Goal: Task Accomplishment & Management: Manage account settings

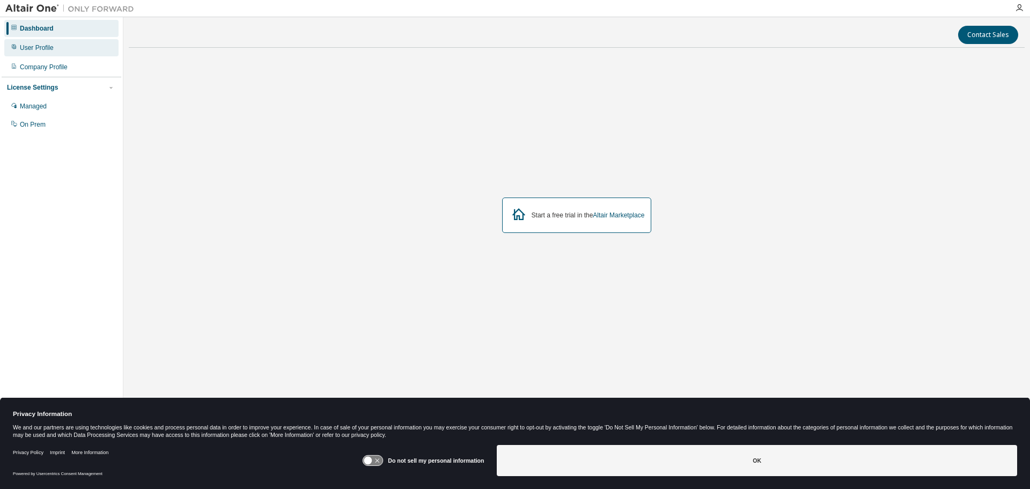
click at [55, 55] on div "User Profile" at bounding box center [61, 47] width 114 height 17
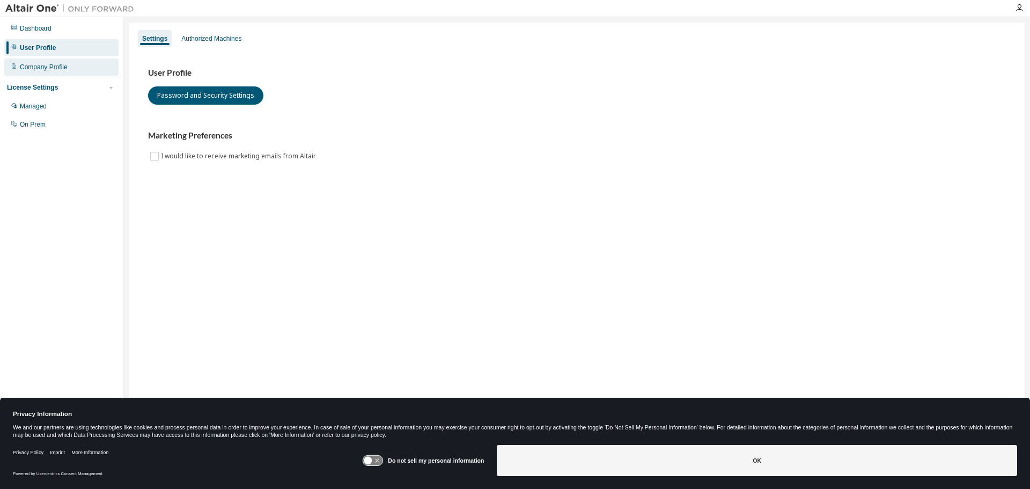
click at [55, 61] on div "Company Profile" at bounding box center [61, 66] width 114 height 17
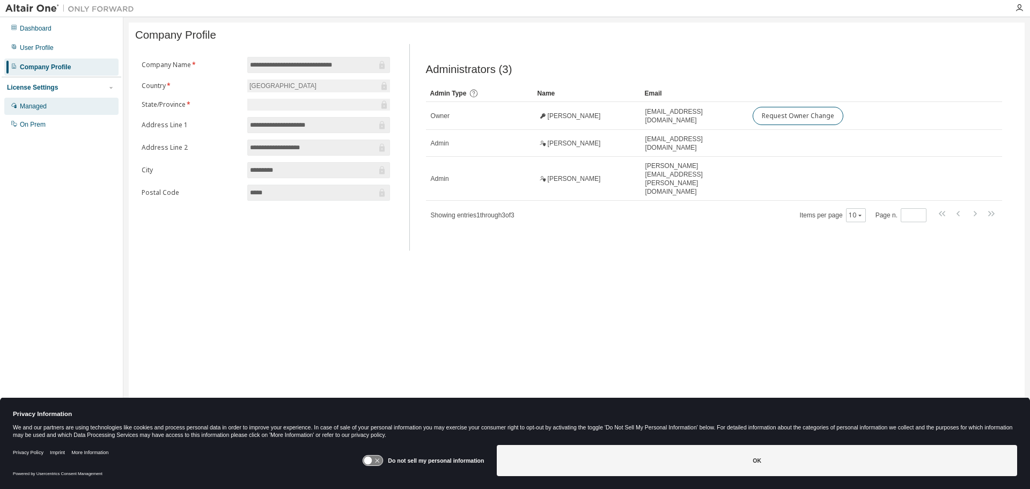
click at [55, 101] on div "Managed" at bounding box center [61, 106] width 114 height 17
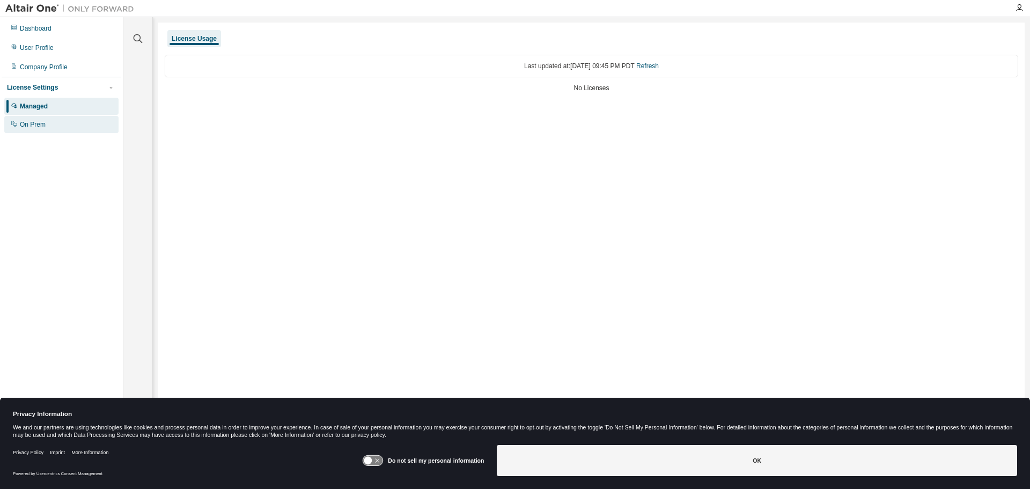
click at [52, 126] on div "On Prem" at bounding box center [61, 124] width 114 height 17
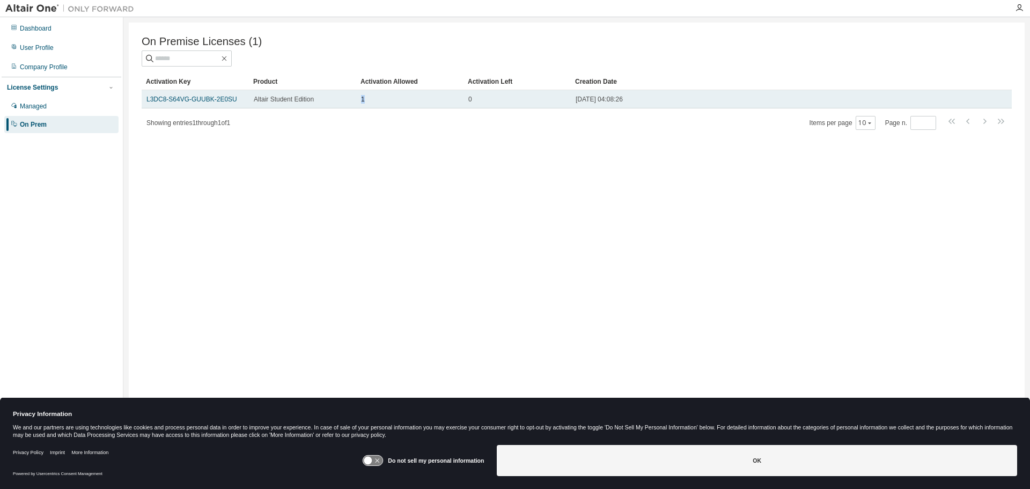
drag, startPoint x: 366, startPoint y: 99, endPoint x: 348, endPoint y: 101, distance: 18.9
click at [348, 101] on tr "L3DC8-S64VG-GUUBK-2E0SU Altair Student Edition 1 0 2025-09-02 04:08:26" at bounding box center [577, 99] width 870 height 18
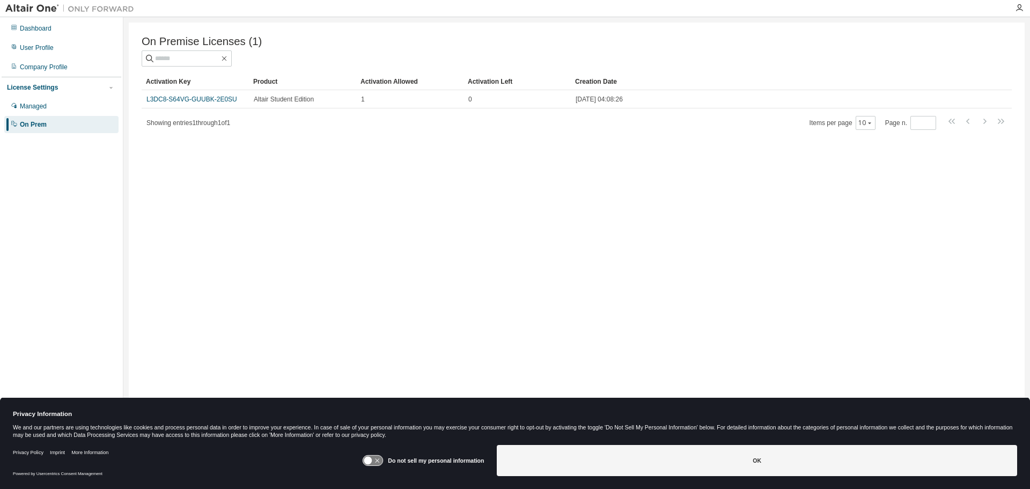
click at [421, 126] on div "Showing entries 1 through 1 of 1 Items per page 10 Page n. *" at bounding box center [577, 123] width 870 height 16
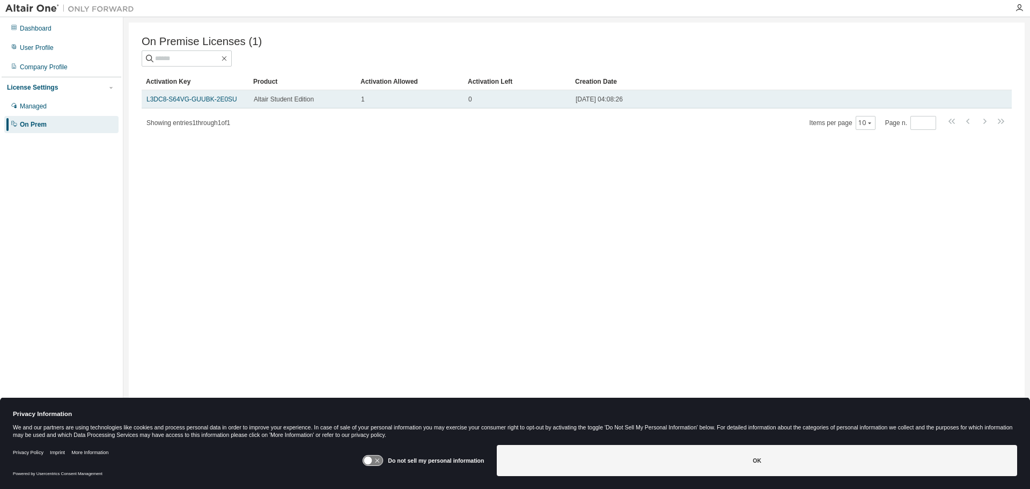
click at [605, 99] on span "2025-09-02 04:08:26" at bounding box center [599, 99] width 47 height 9
click at [602, 104] on span "2025-09-02 04:08:26" at bounding box center [599, 99] width 47 height 9
click at [204, 101] on link "L3DC8-S64VG-GUUBK-2E0SU" at bounding box center [191, 100] width 91 height 8
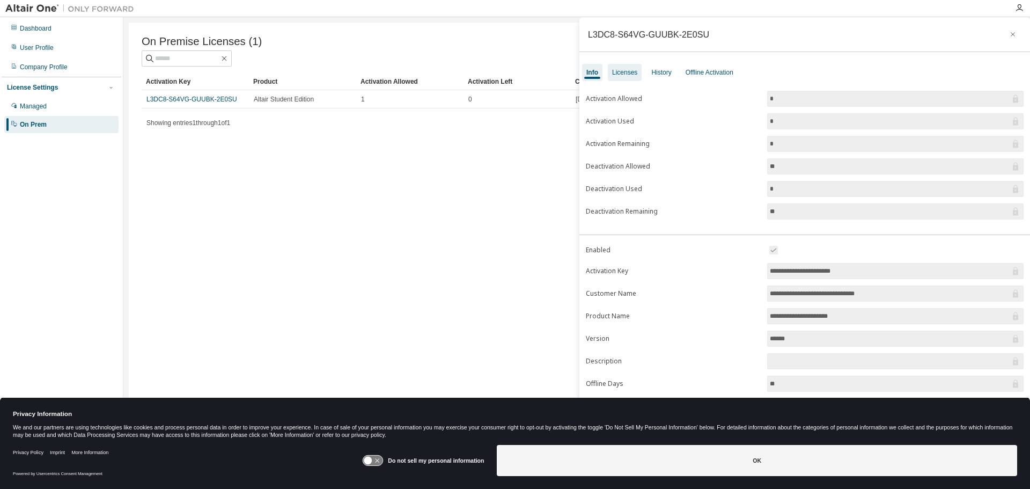
click at [631, 72] on div "Licenses" at bounding box center [624, 72] width 25 height 9
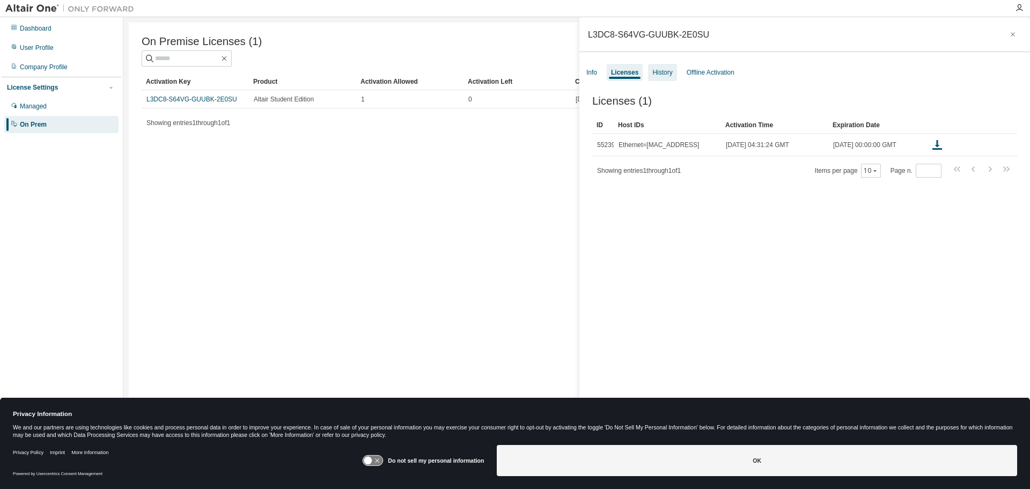
click at [668, 79] on div "History" at bounding box center [662, 72] width 28 height 17
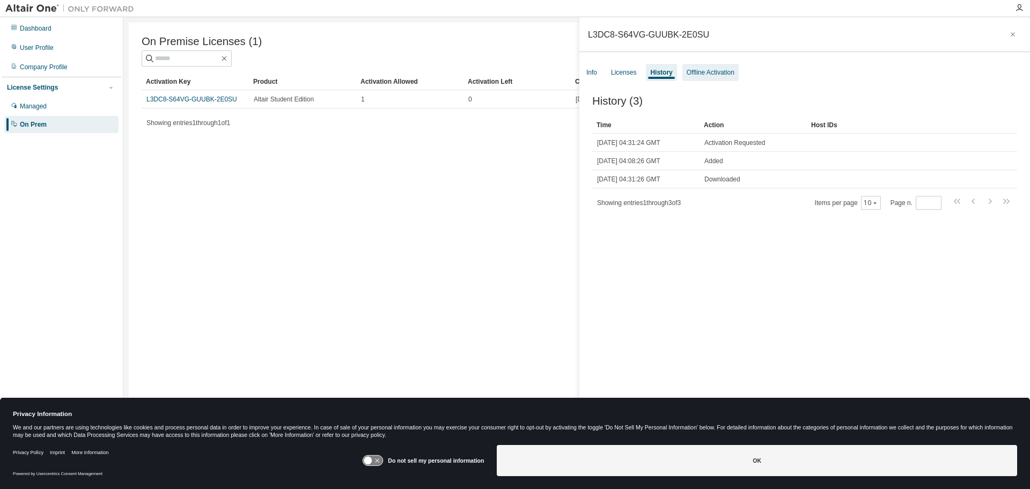
click at [703, 72] on div "Offline Activation" at bounding box center [711, 72] width 48 height 9
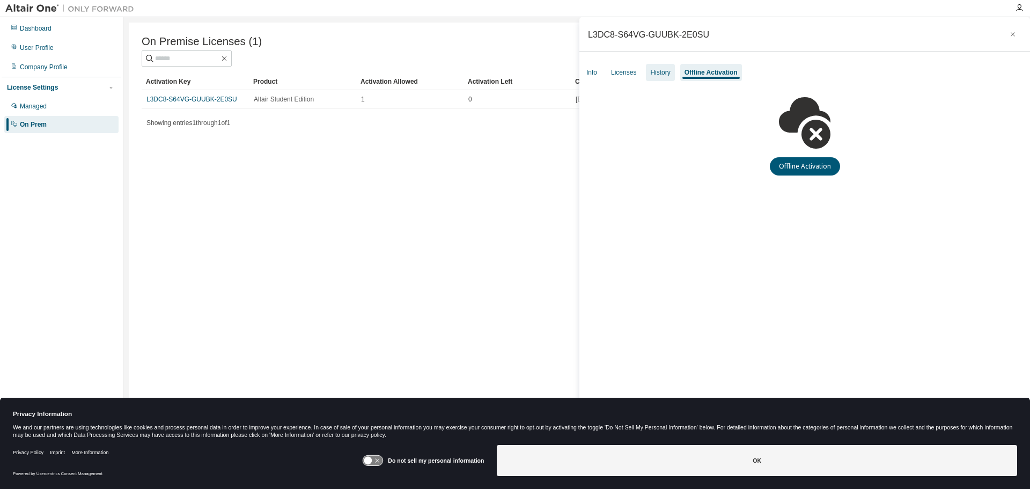
click at [656, 71] on div "History" at bounding box center [660, 72] width 20 height 9
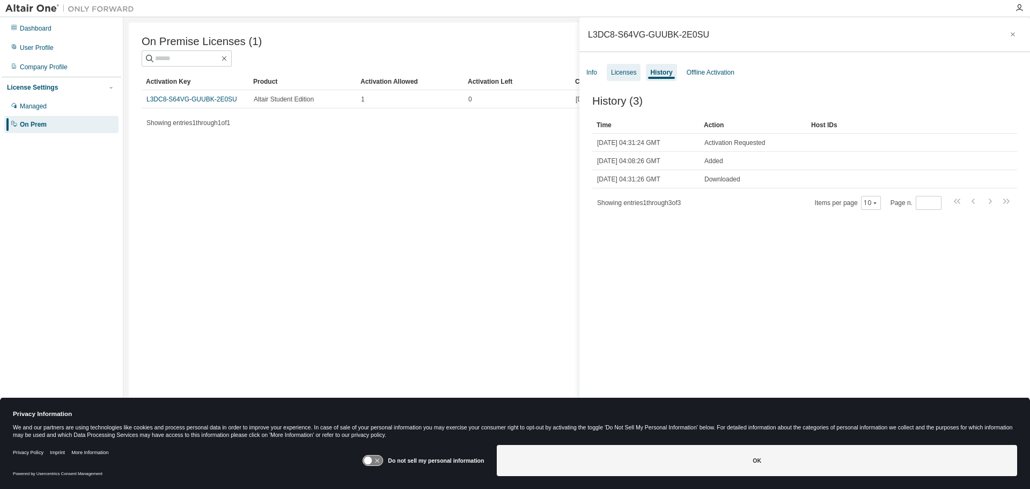
click at [629, 70] on div "Licenses" at bounding box center [623, 72] width 25 height 9
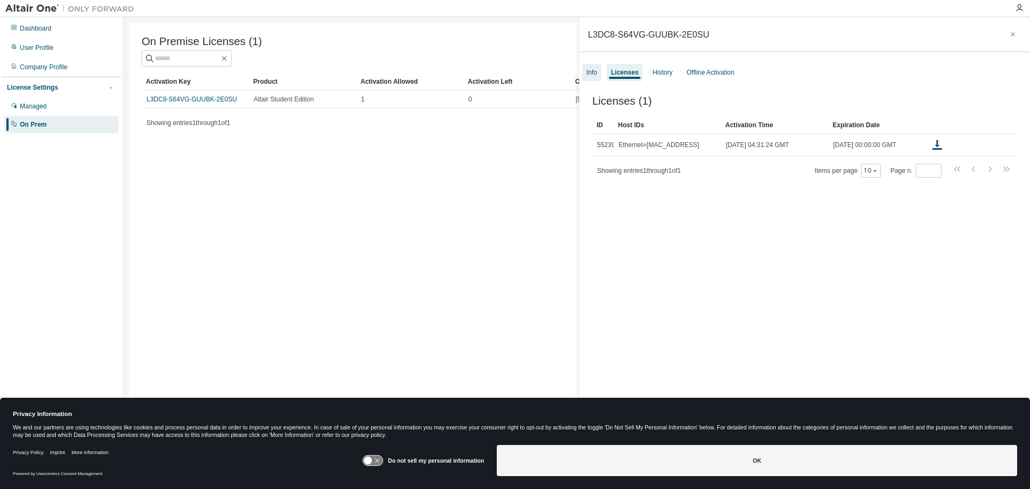
click at [596, 71] on div "Info" at bounding box center [592, 72] width 11 height 9
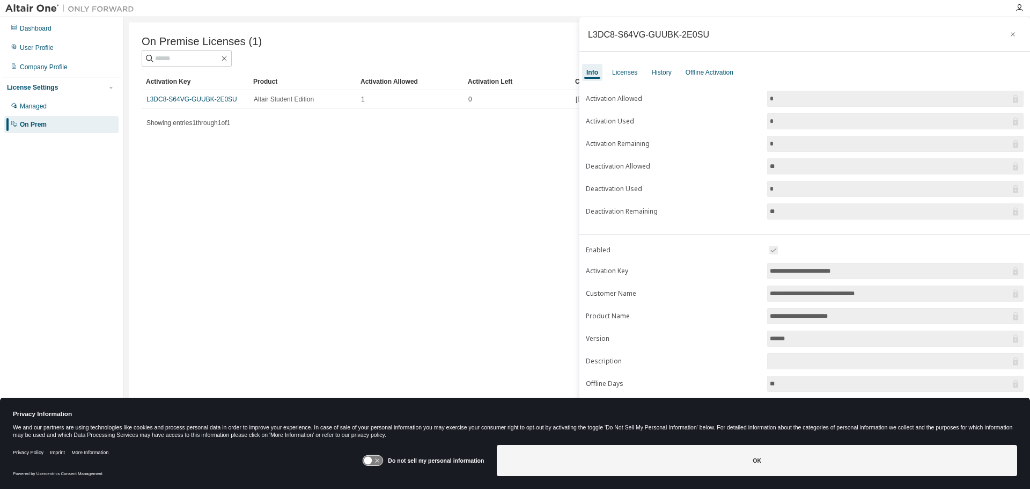
click at [642, 78] on div "Info Licenses History Offline Activation" at bounding box center [805, 72] width 451 height 19
click at [634, 78] on div "Licenses" at bounding box center [625, 72] width 34 height 17
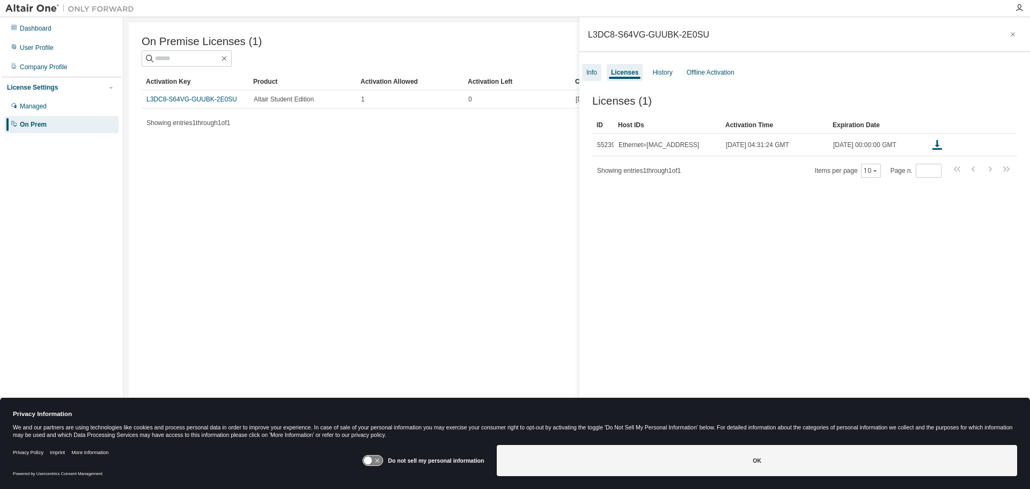
click at [593, 78] on div "Info" at bounding box center [591, 72] width 19 height 17
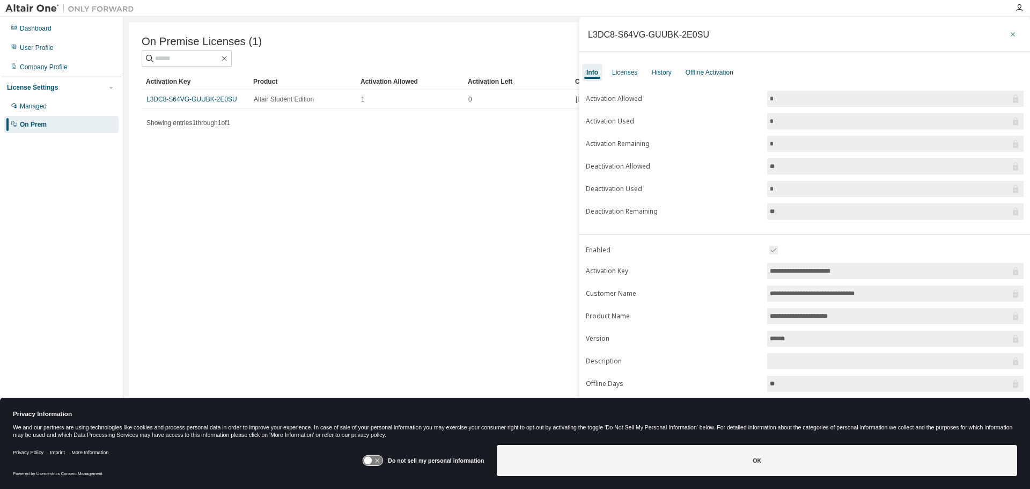
click at [1009, 30] on icon "button" at bounding box center [1013, 34] width 8 height 9
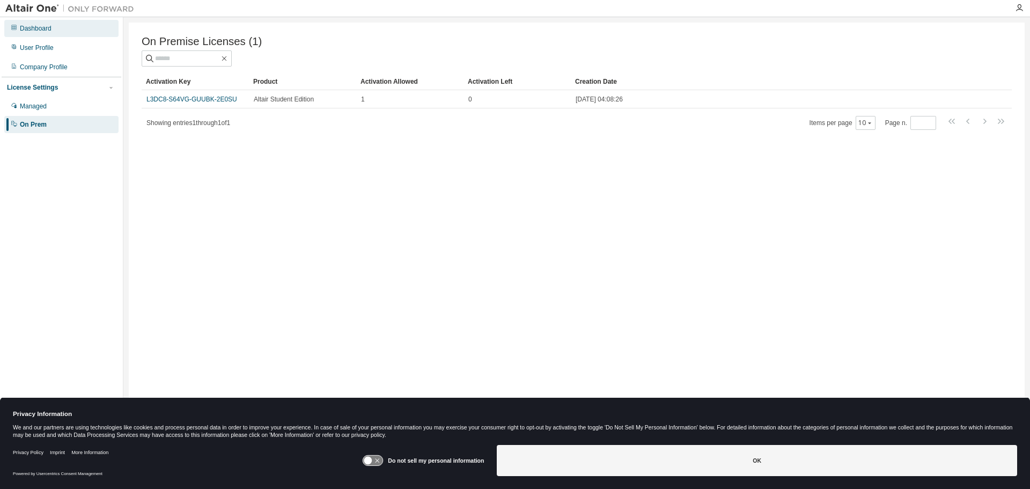
click at [48, 27] on div "Dashboard" at bounding box center [36, 28] width 32 height 9
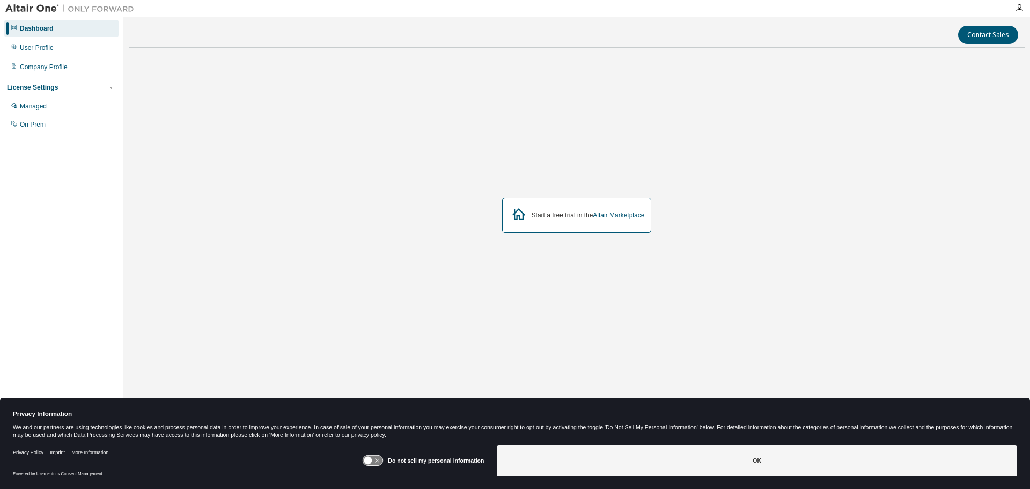
click at [29, 9] on img at bounding box center [72, 8] width 134 height 11
click at [1025, 6] on div at bounding box center [1019, 8] width 21 height 9
click at [1024, 6] on div at bounding box center [1019, 8] width 21 height 9
click at [1020, 9] on icon "button" at bounding box center [1019, 8] width 9 height 9
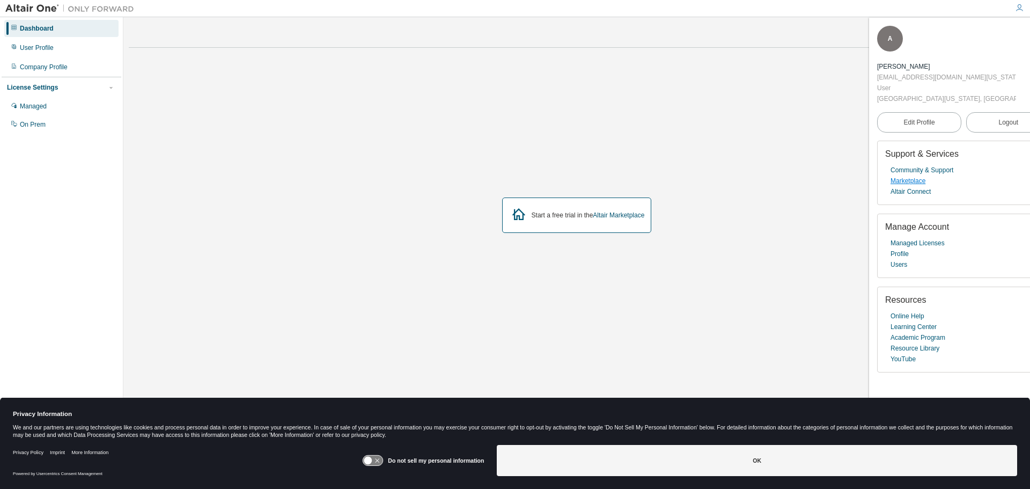
click at [918, 175] on link "Marketplace" at bounding box center [908, 180] width 35 height 11
